Goal: Information Seeking & Learning: Learn about a topic

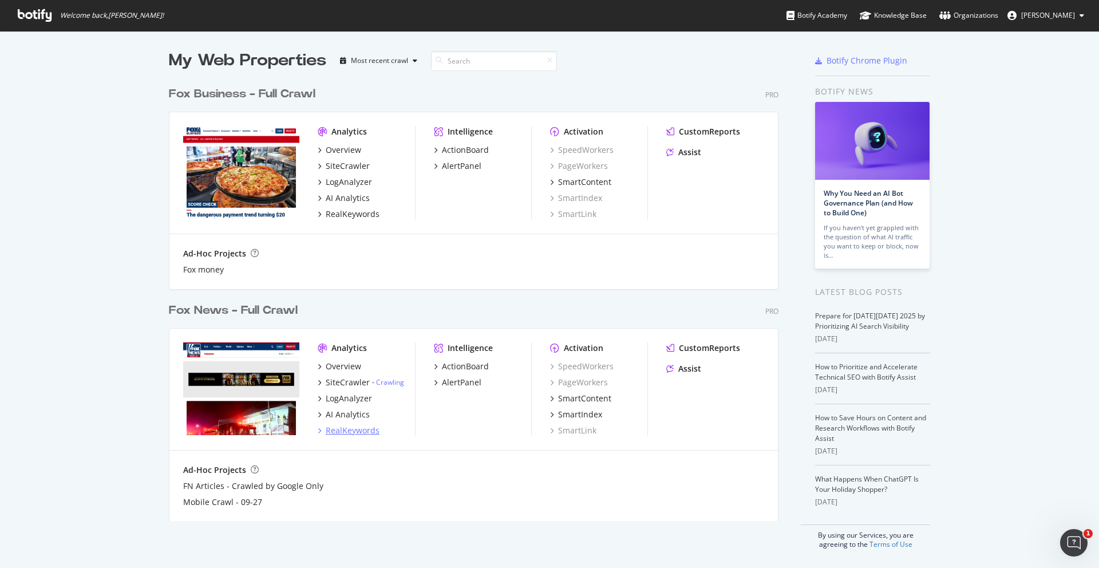
click at [339, 432] on div "RealKeywords" at bounding box center [353, 430] width 54 height 11
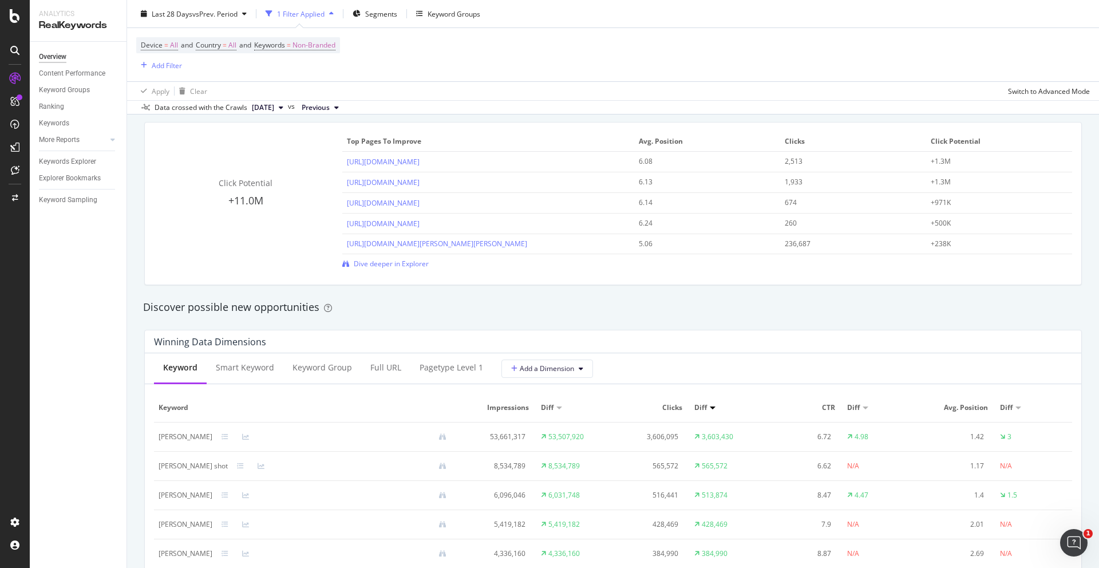
scroll to position [420, 0]
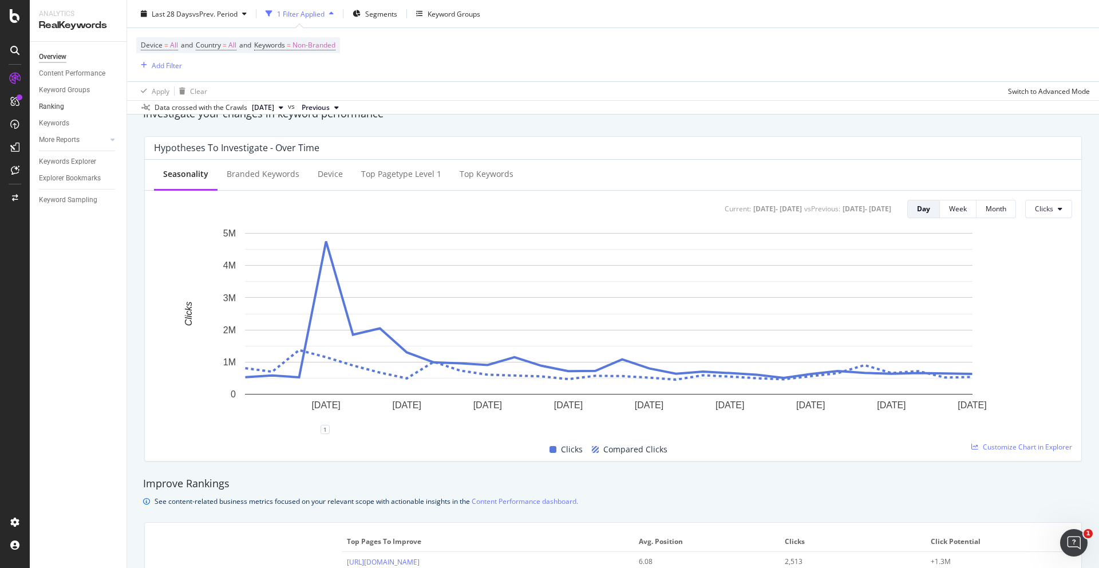
click at [66, 109] on link "Ranking" at bounding box center [79, 107] width 80 height 12
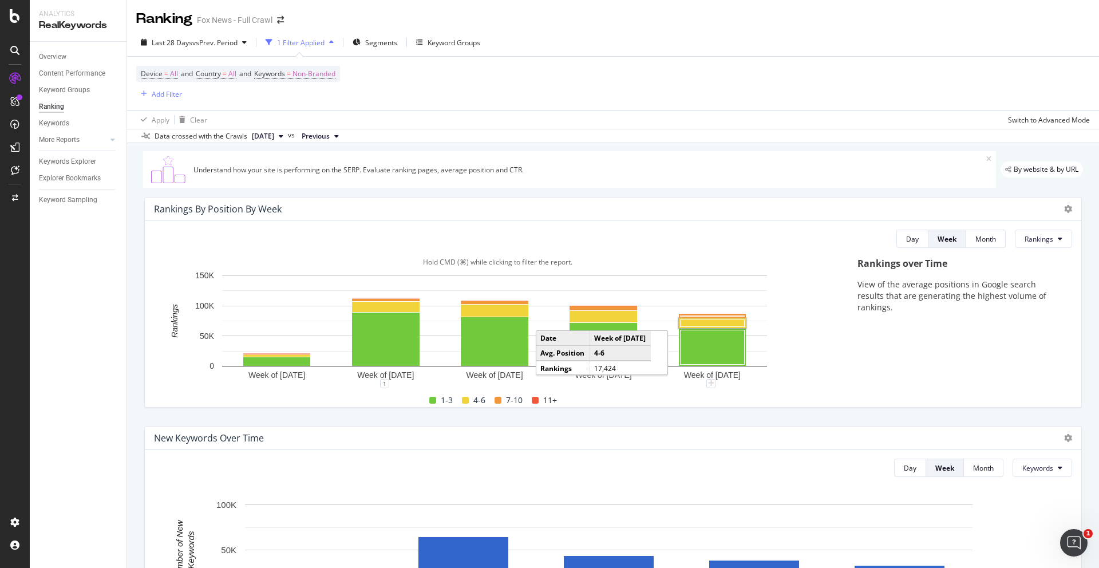
click at [696, 324] on rect "A chart." at bounding box center [713, 323] width 64 height 7
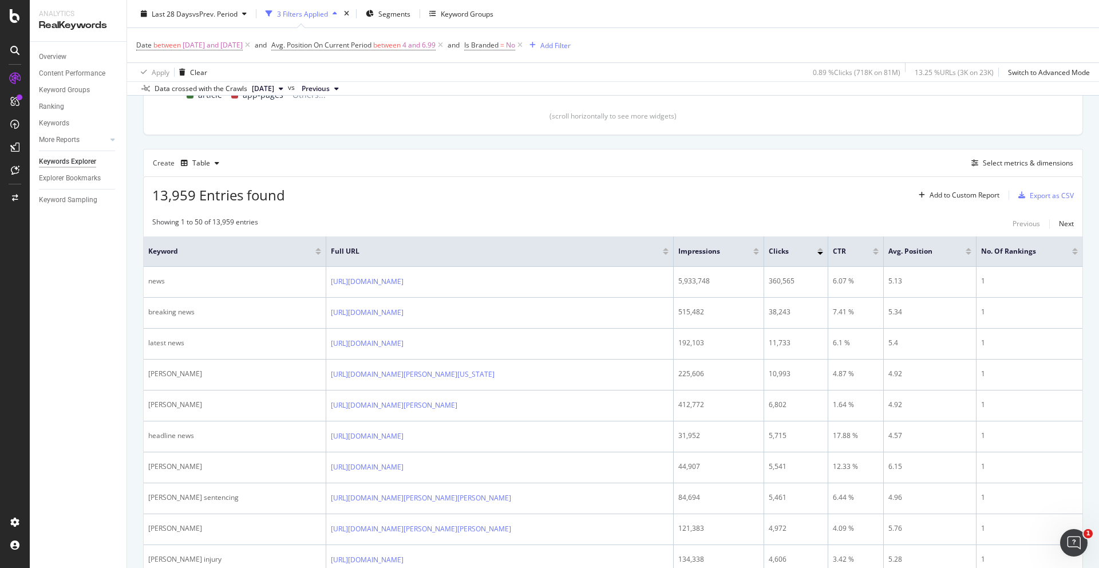
scroll to position [326, 0]
